Goal: Task Accomplishment & Management: Manage account settings

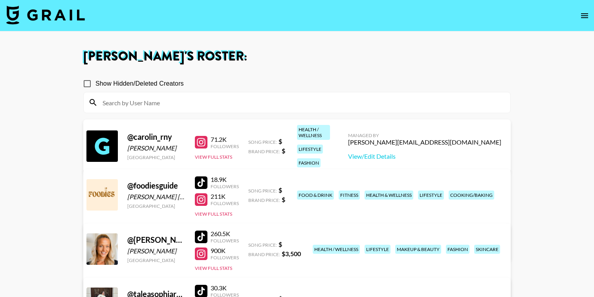
scroll to position [99, 0]
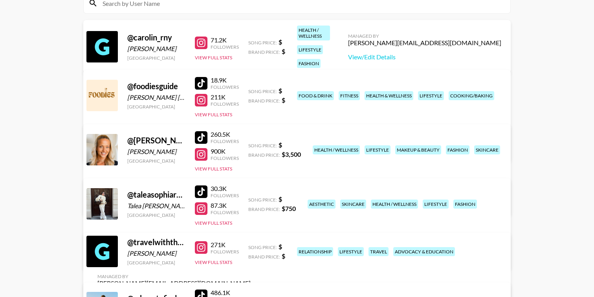
click at [218, 219] on div "30.3K Followers 87.3K Followers View Full Stats" at bounding box center [217, 203] width 44 height 45
click at [217, 222] on button "View Full Stats" at bounding box center [213, 223] width 37 height 6
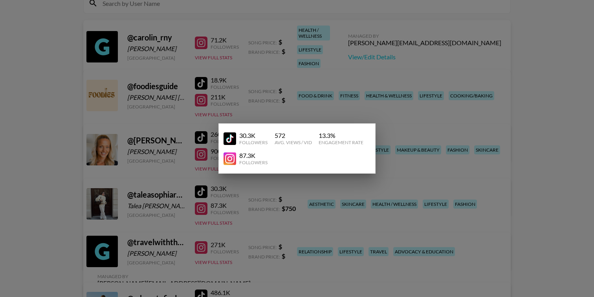
click at [240, 221] on div at bounding box center [297, 148] width 594 height 297
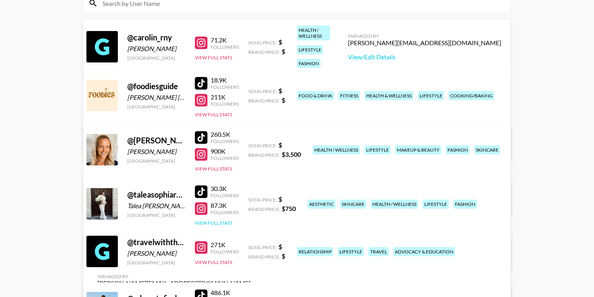
click at [211, 222] on button "View Full Stats" at bounding box center [213, 223] width 37 height 6
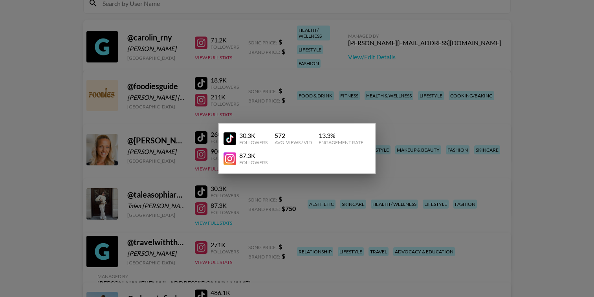
click at [211, 222] on div at bounding box center [297, 148] width 594 height 297
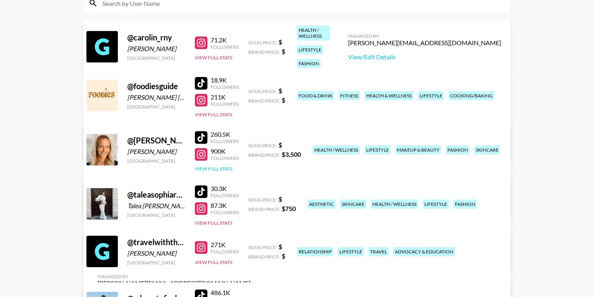
click at [224, 170] on button "View Full Stats" at bounding box center [213, 169] width 37 height 6
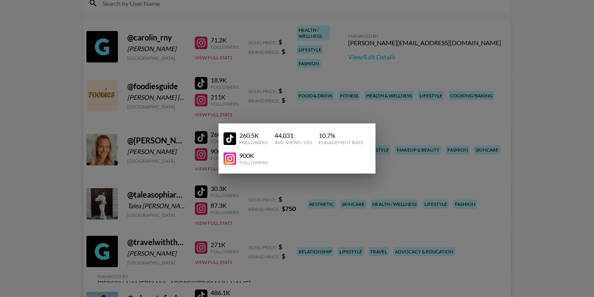
click at [251, 220] on div at bounding box center [297, 148] width 594 height 297
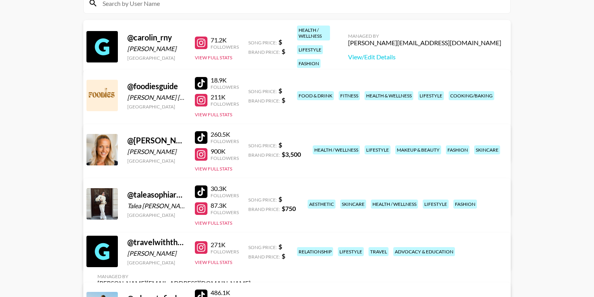
click at [250, 252] on link "View/Edit Details" at bounding box center [173, 256] width 153 height 8
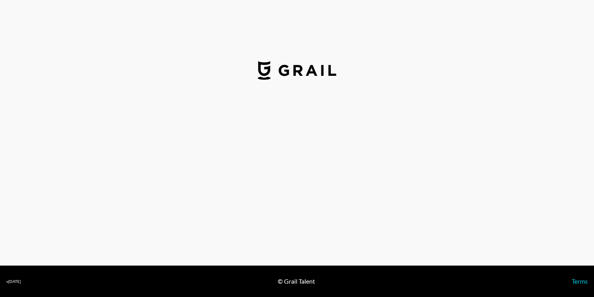
select select "USD"
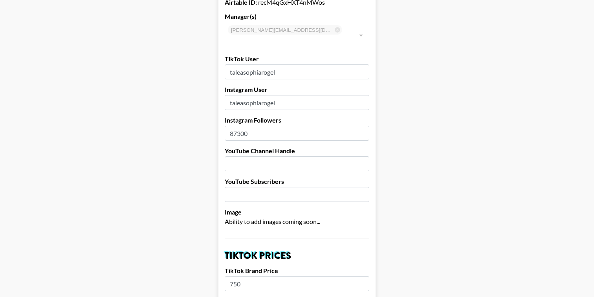
scroll to position [70, 0]
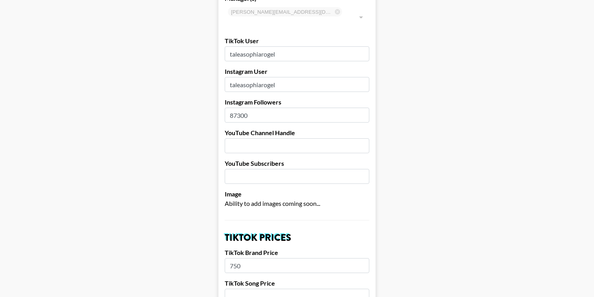
click at [241, 108] on input "87300" at bounding box center [297, 115] width 144 height 15
type input "87900"
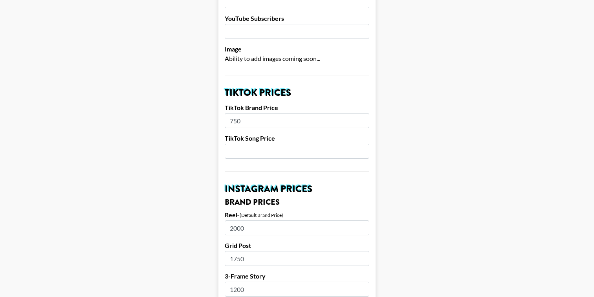
scroll to position [238, 0]
